Goal: Transaction & Acquisition: Book appointment/travel/reservation

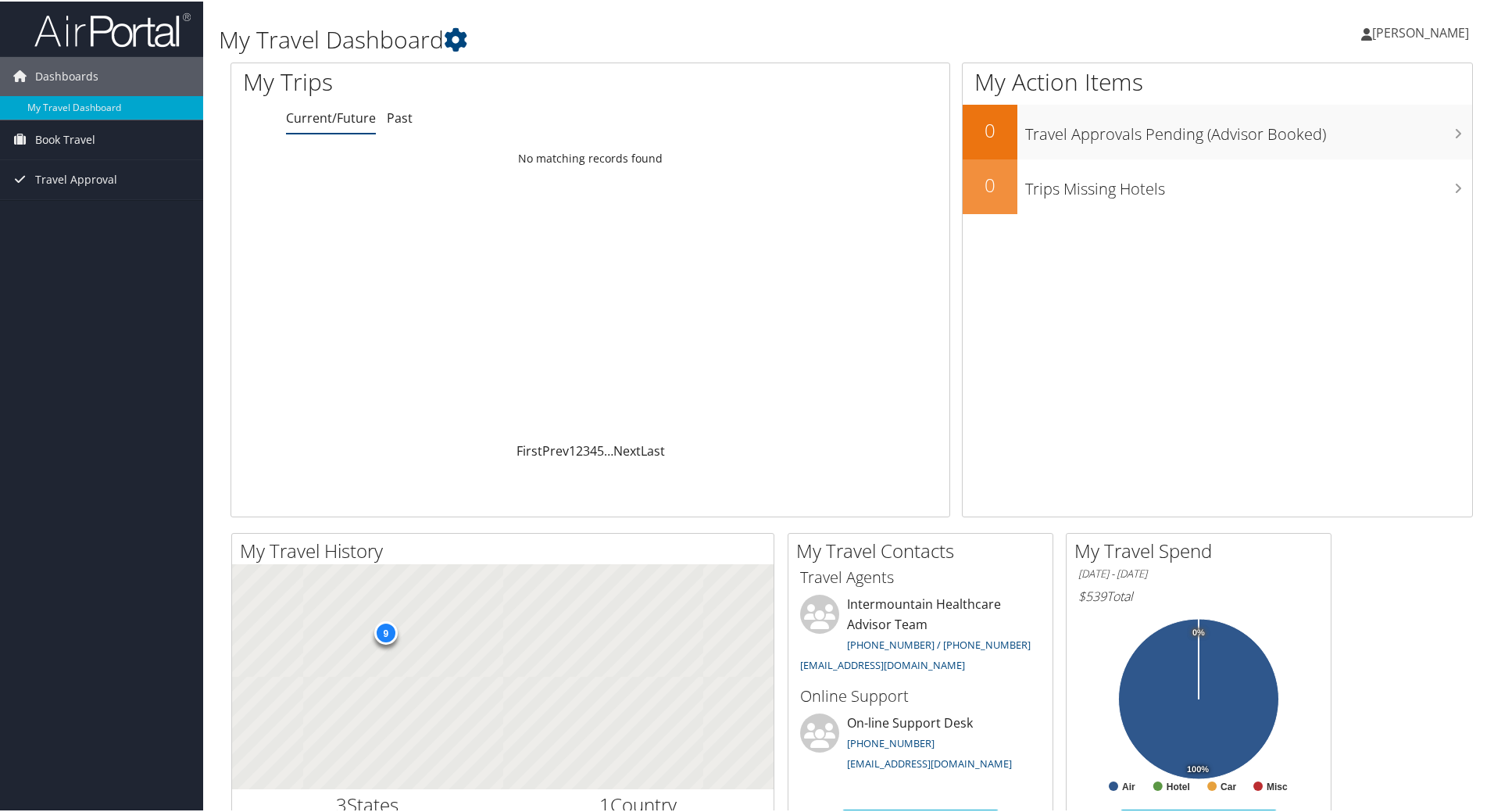
click at [104, 138] on link "Book Travel" at bounding box center [101, 138] width 203 height 39
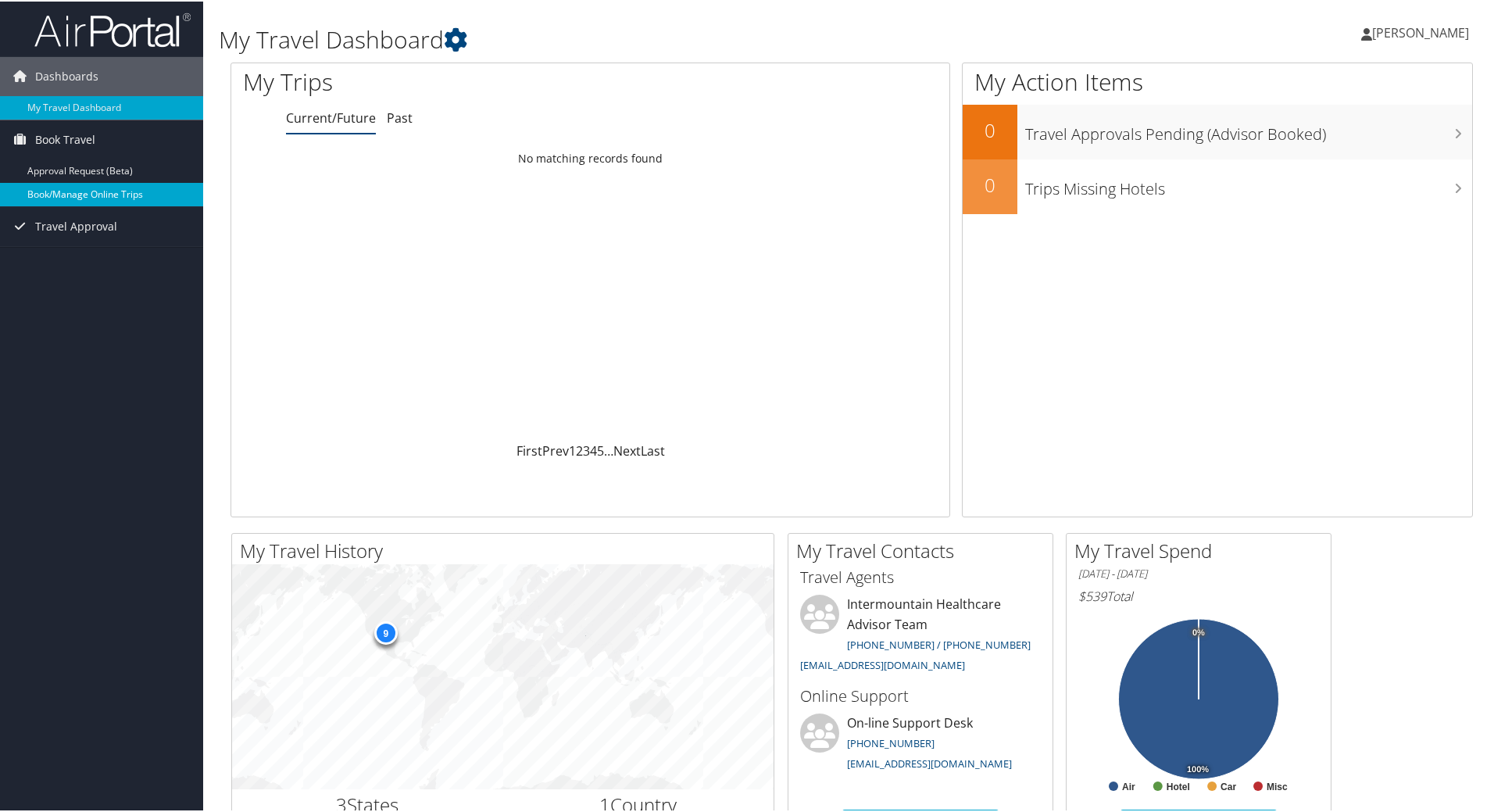
click at [122, 188] on link "Book/Manage Online Trips" at bounding box center [101, 193] width 203 height 24
click at [80, 130] on span "Book Travel" at bounding box center [65, 138] width 60 height 39
click at [60, 190] on link "Book/Manage Online Trips" at bounding box center [101, 193] width 203 height 24
